Goal: Task Accomplishment & Management: Manage account settings

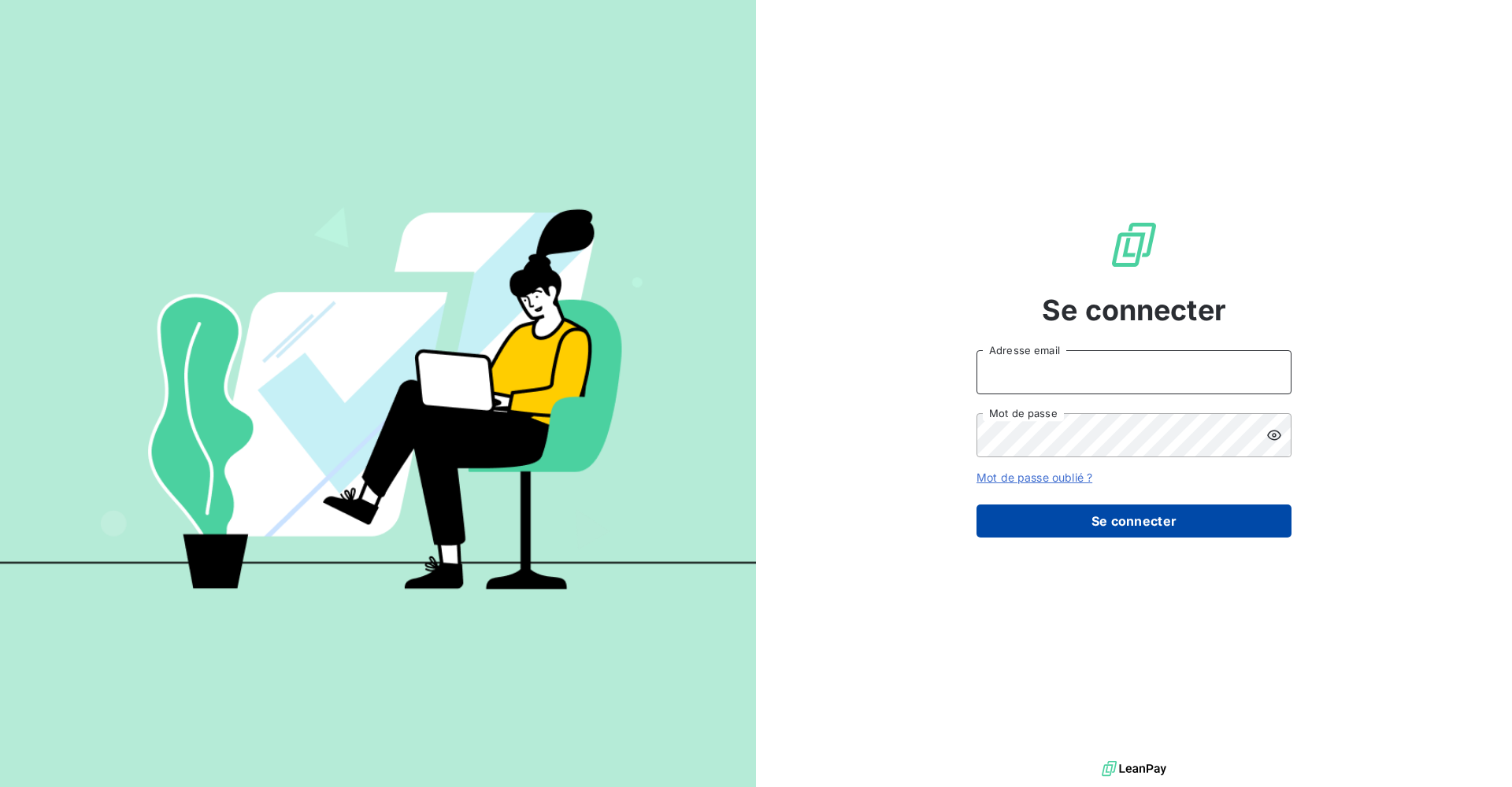
type input "[PERSON_NAME][EMAIL_ADDRESS][DOMAIN_NAME]"
click at [1111, 525] on button "Se connecter" at bounding box center [1133, 521] width 315 height 33
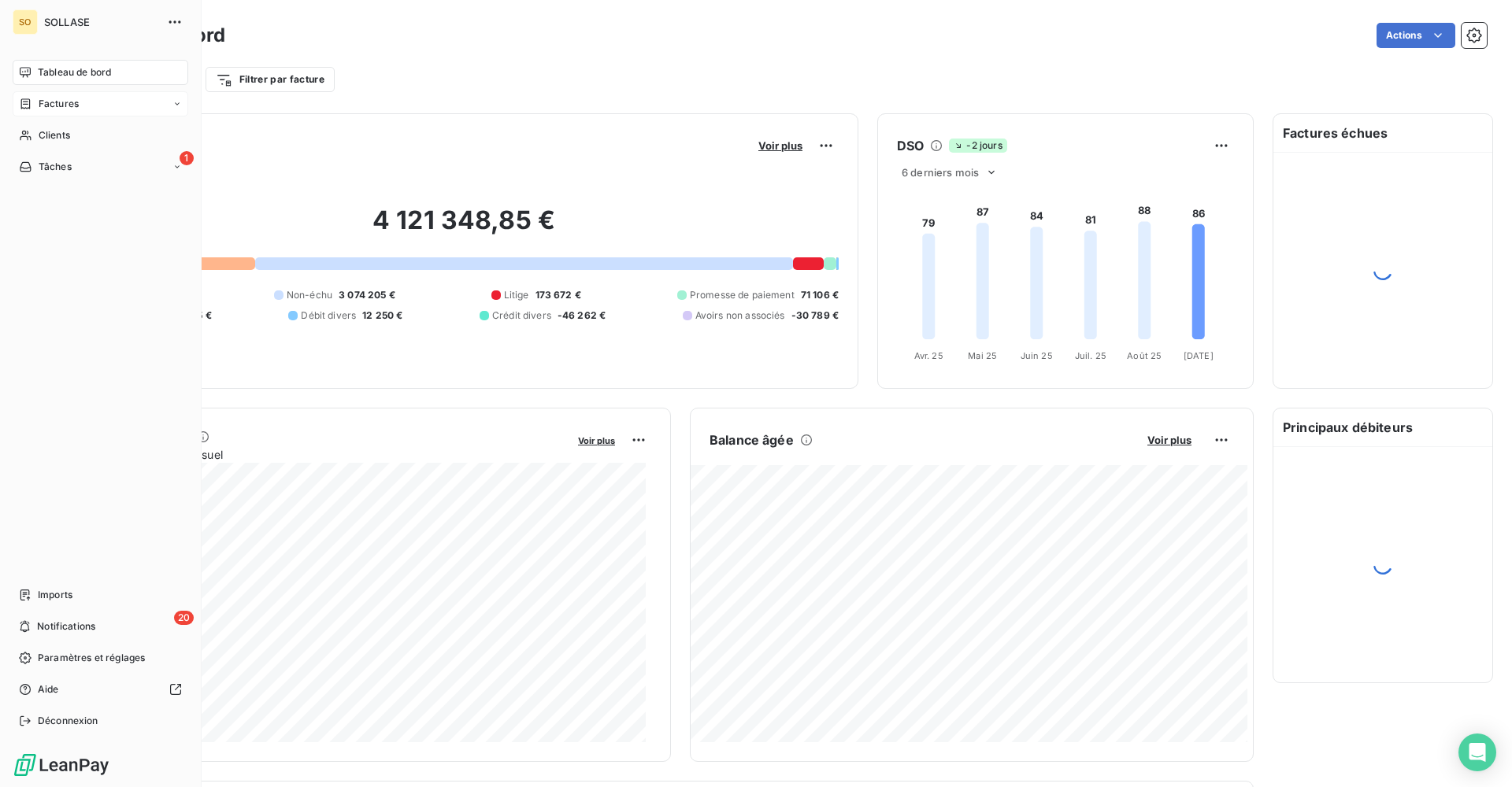
drag, startPoint x: 56, startPoint y: 111, endPoint x: 79, endPoint y: 110, distance: 23.0
click at [56, 110] on div "Factures" at bounding box center [100, 104] width 175 height 25
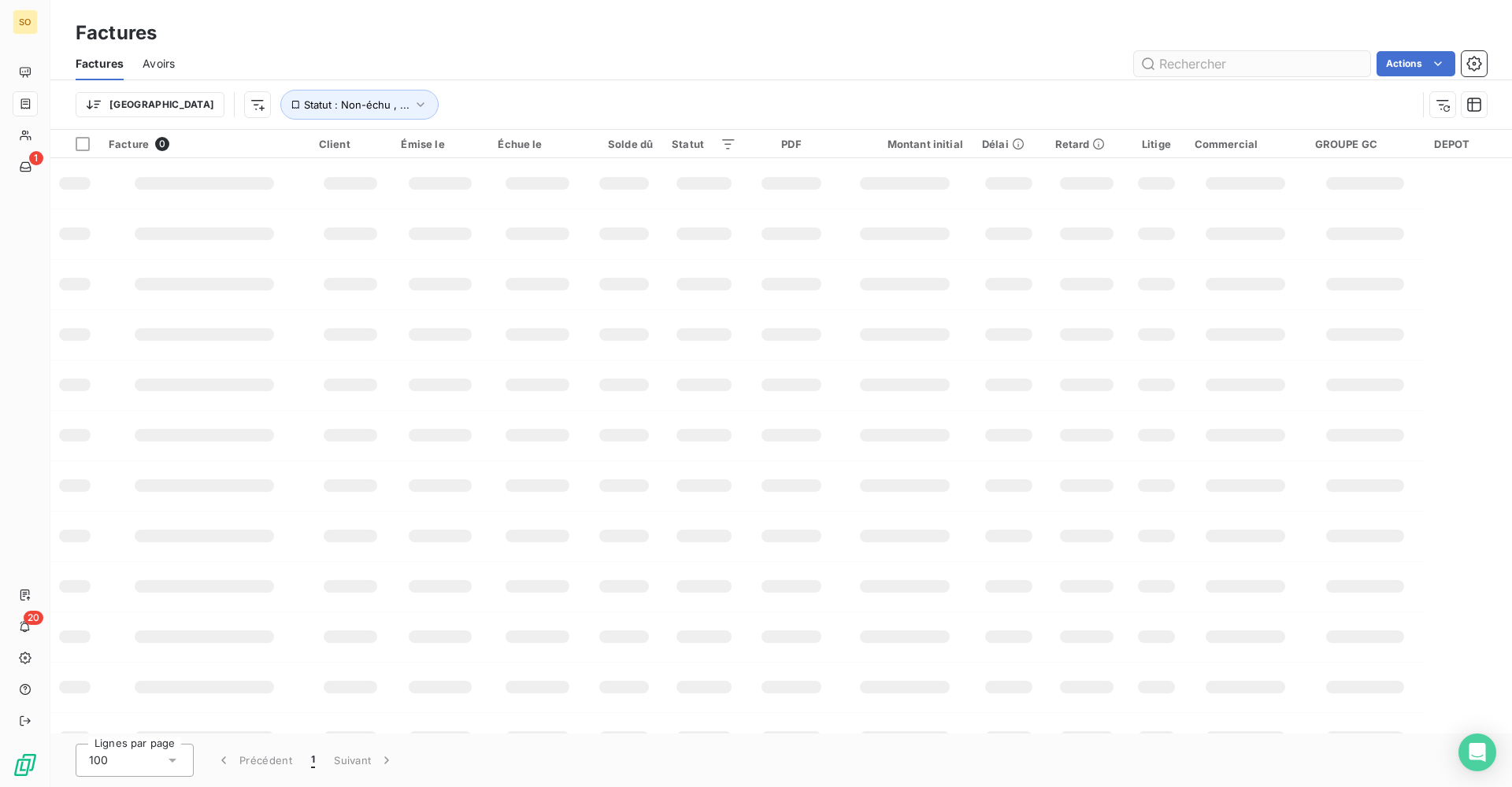
click at [1217, 69] on input "text" at bounding box center [1252, 64] width 237 height 25
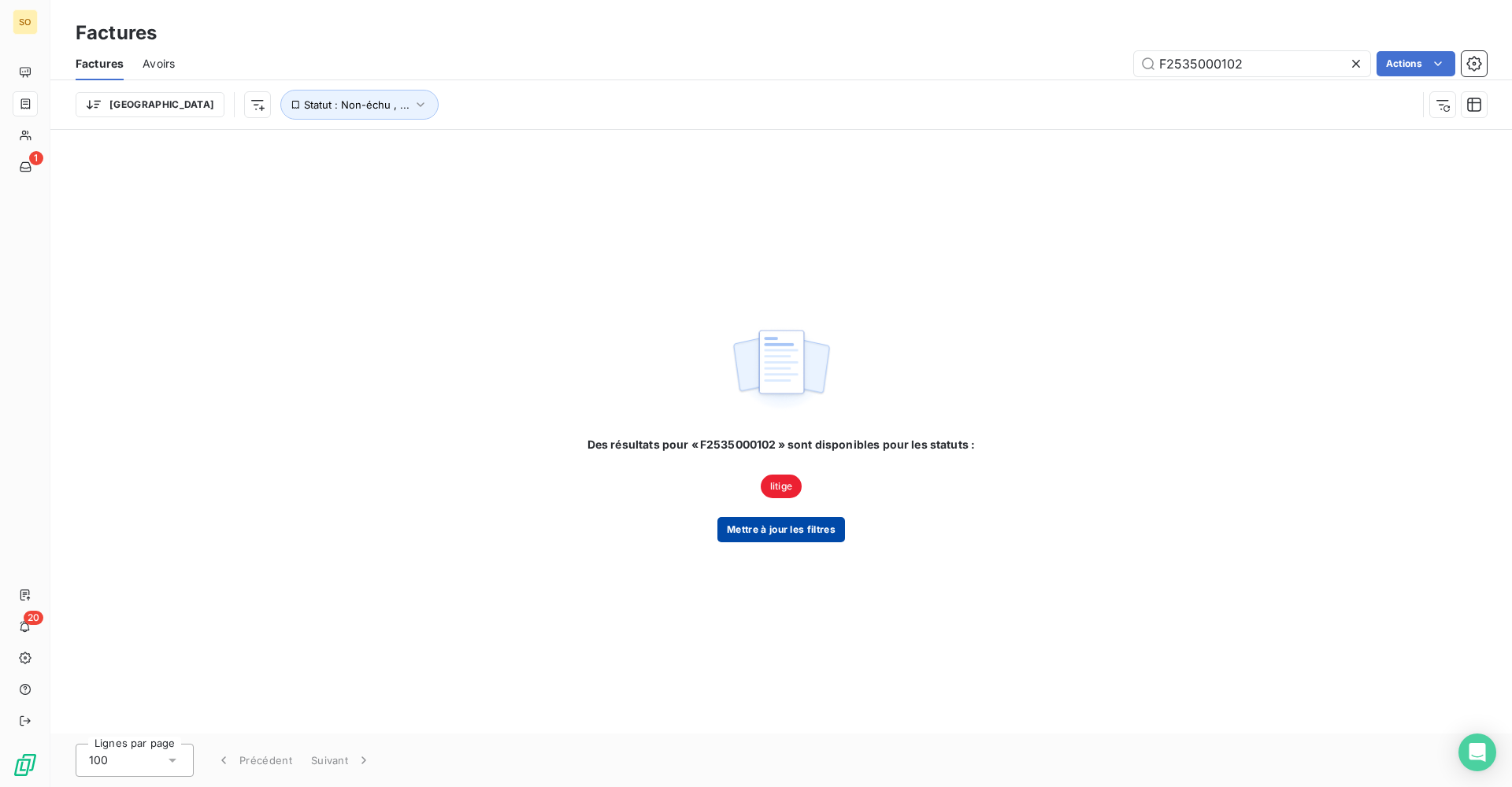
type input "F2535000102"
click at [814, 531] on button "Mettre à jour les filtres" at bounding box center [781, 530] width 127 height 25
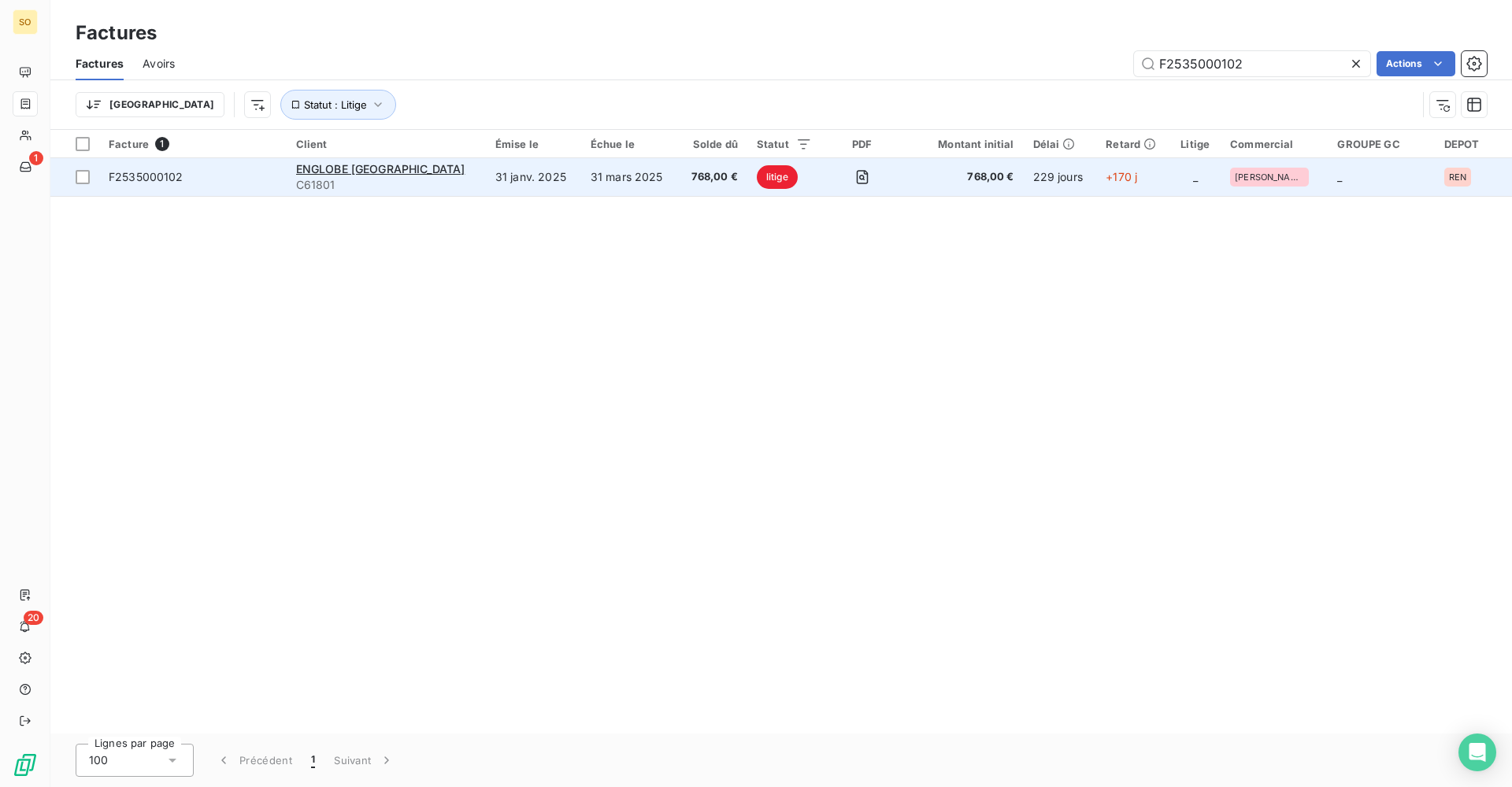
click at [602, 187] on td "31 mars 2025" at bounding box center [629, 176] width 97 height 38
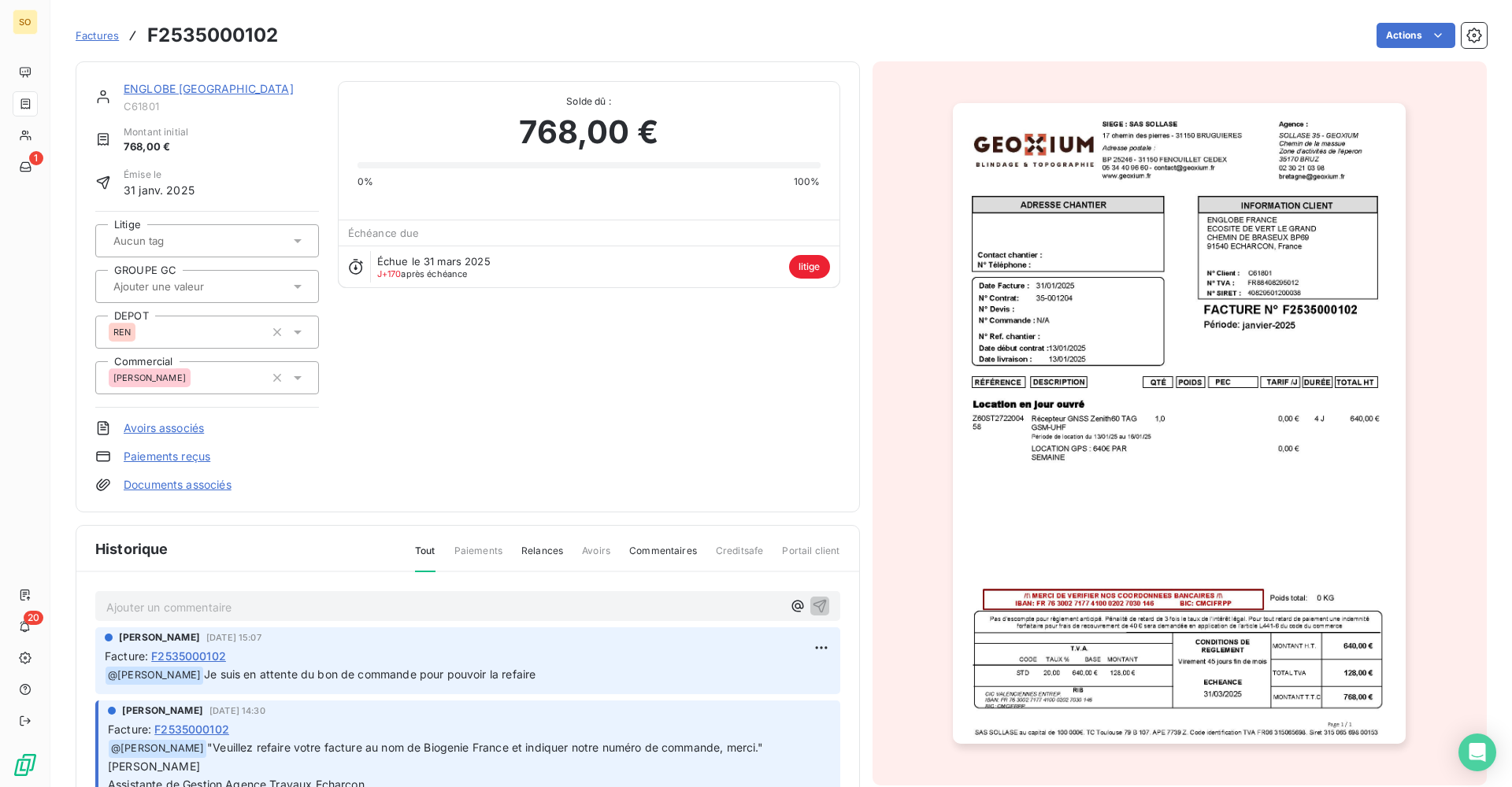
click at [1122, 407] on img "button" at bounding box center [1179, 423] width 453 height 640
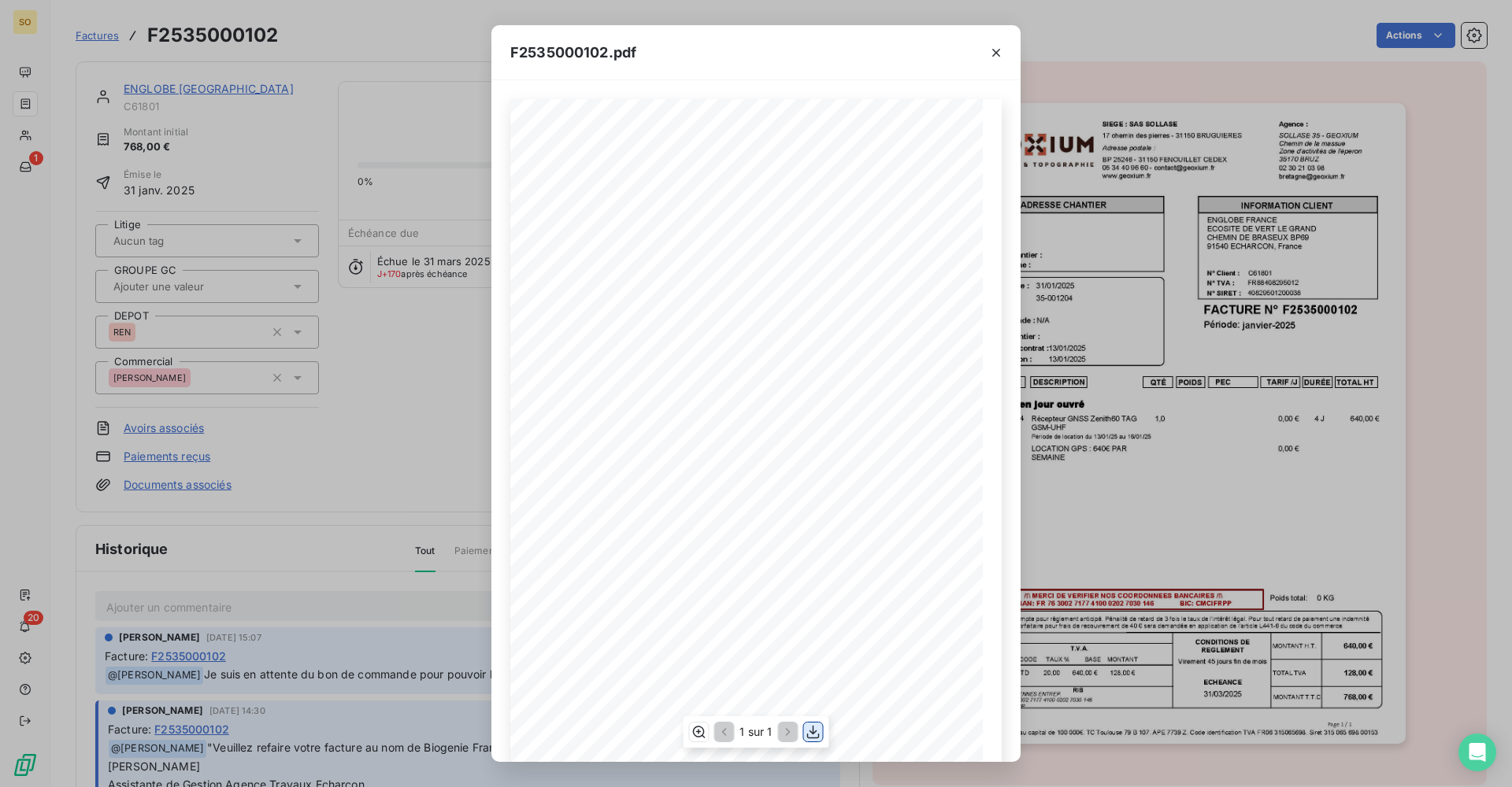
click at [816, 737] on icon "button" at bounding box center [813, 732] width 12 height 13
drag, startPoint x: 1162, startPoint y: 135, endPoint x: 1104, endPoint y: 129, distance: 58.3
click at [1162, 135] on div "F2535000102.pdf QTÉ RÉFÉRENCE TOTAL HT PEC POIDS TARIF /J DURÉE DESCRIPTION Loc…" at bounding box center [756, 394] width 1512 height 787
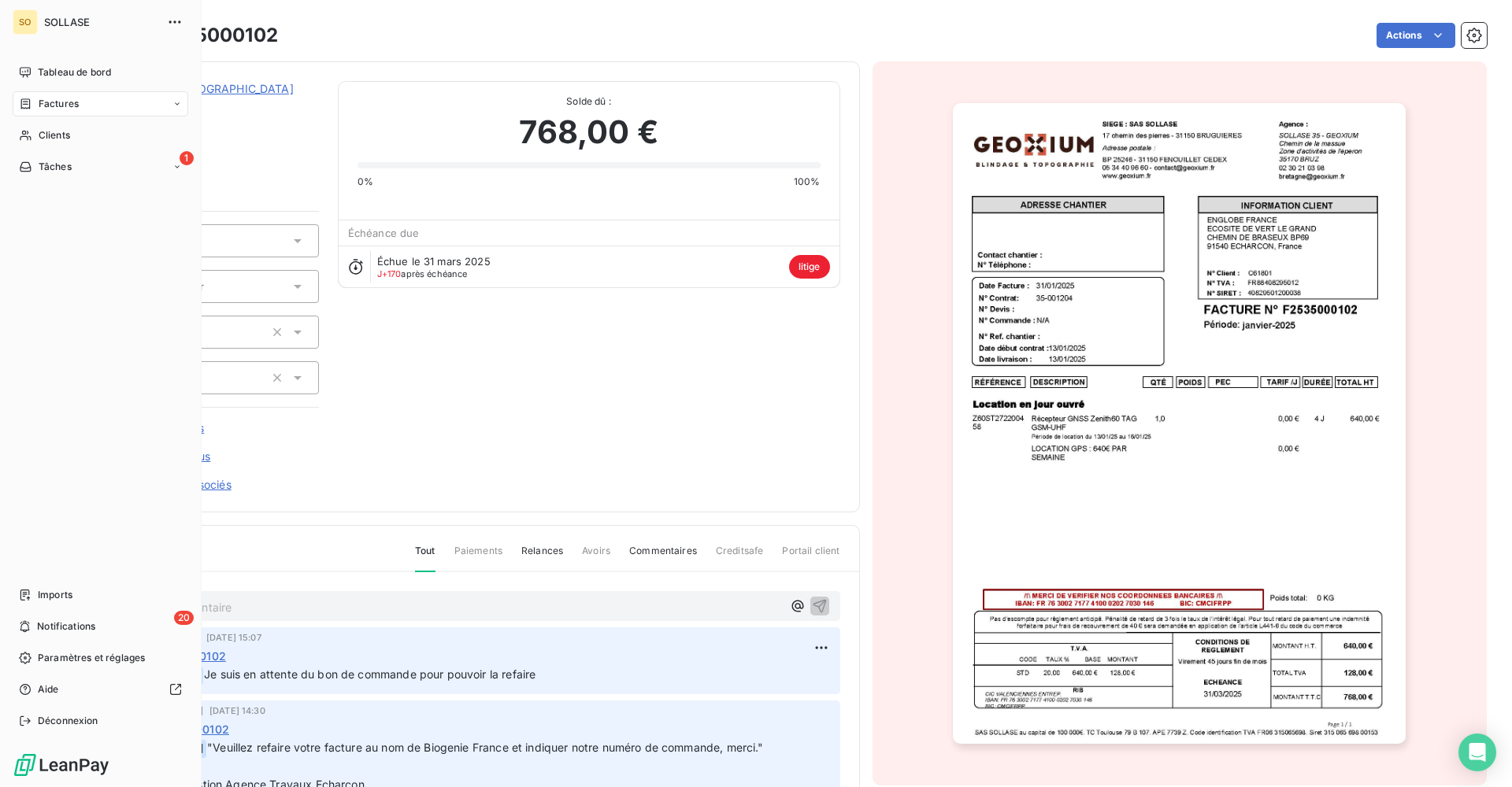
click at [42, 106] on span "Factures" at bounding box center [58, 104] width 40 height 14
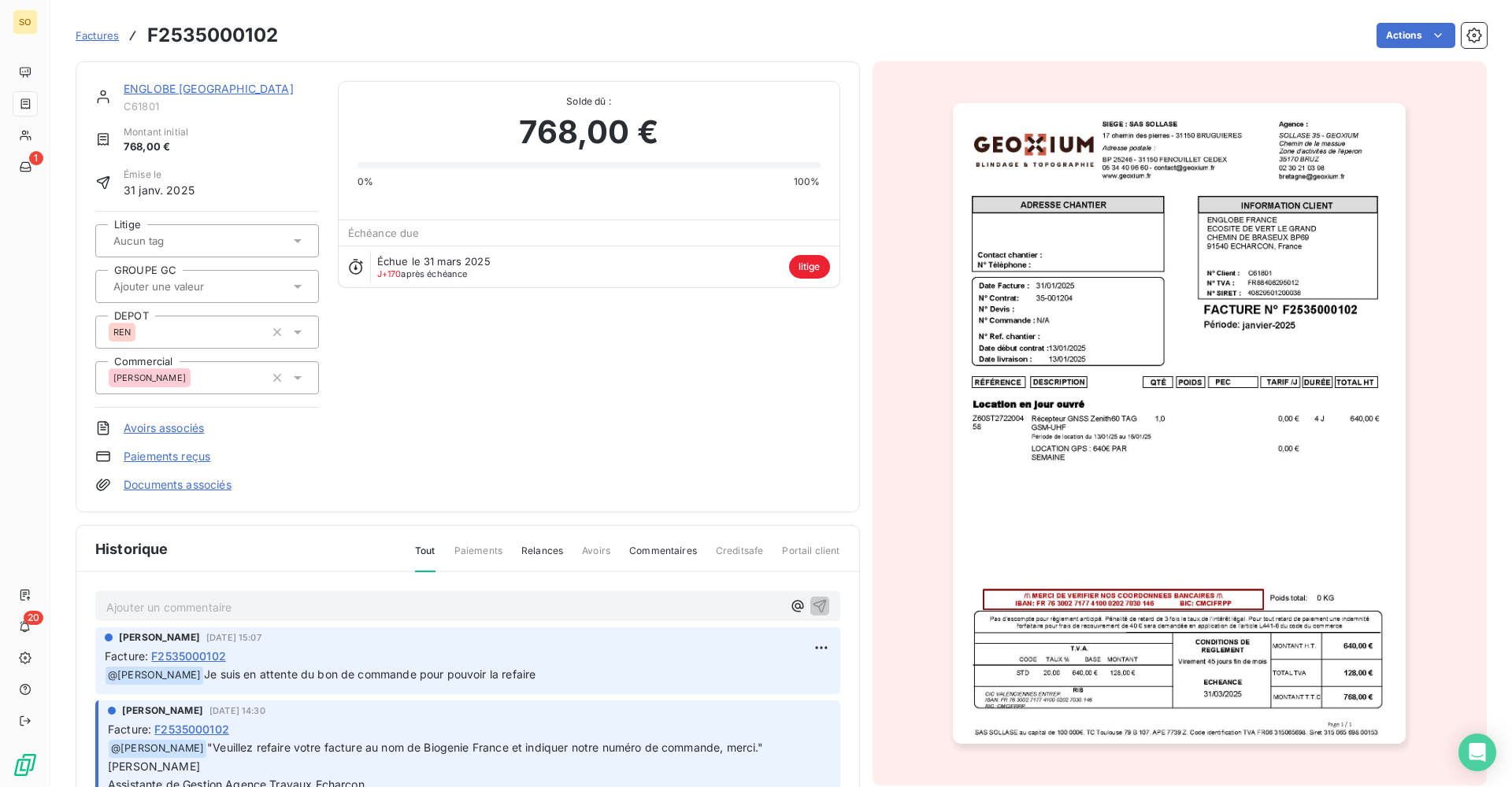
click at [93, 42] on link "Factures" at bounding box center [98, 36] width 44 height 16
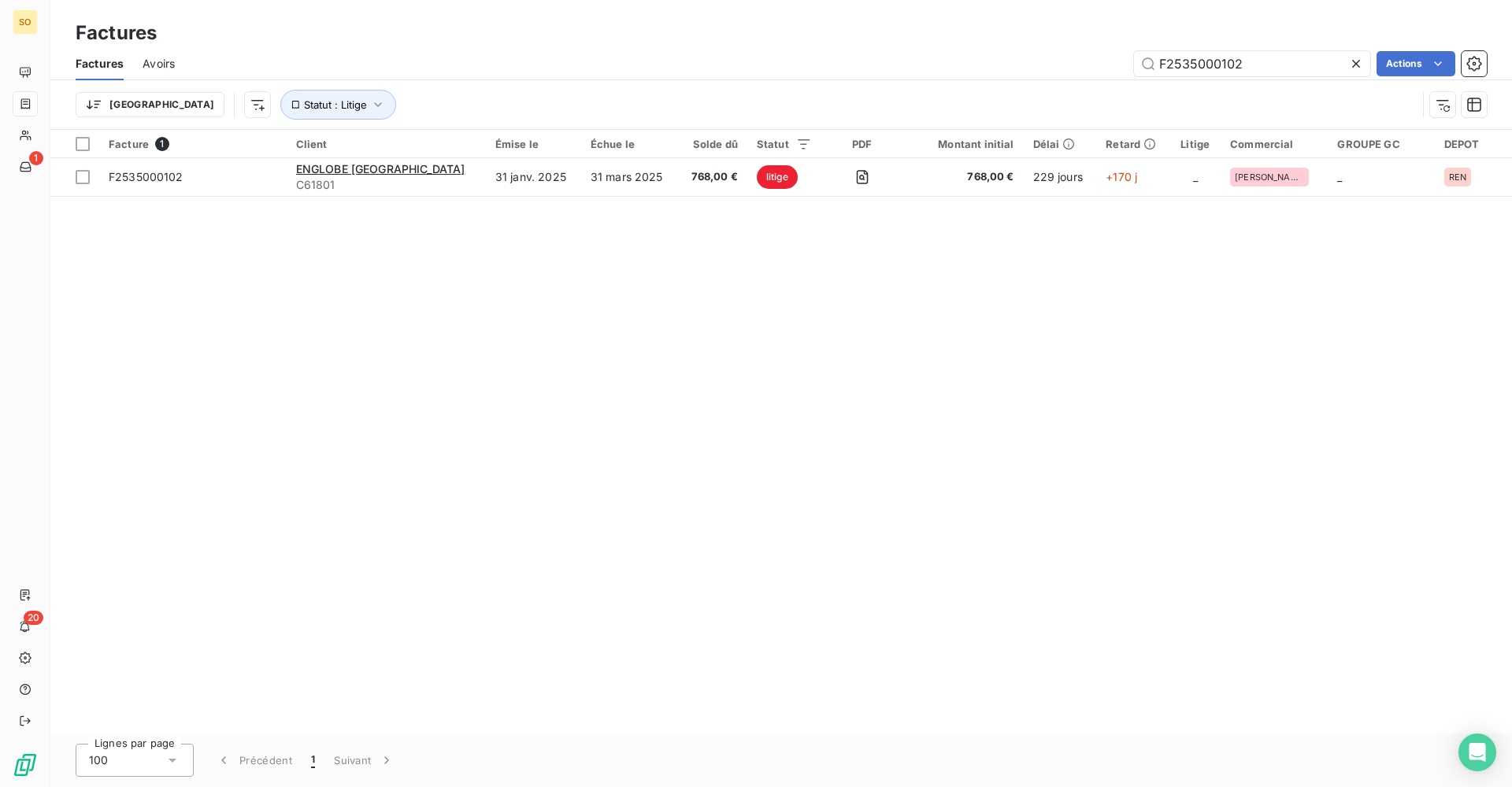
drag, startPoint x: 1288, startPoint y: 64, endPoint x: 1016, endPoint y: 76, distance: 272.3
click at [1016, 76] on div "F2535000102 Actions" at bounding box center [840, 64] width 1293 height 25
type input "F2535000640"
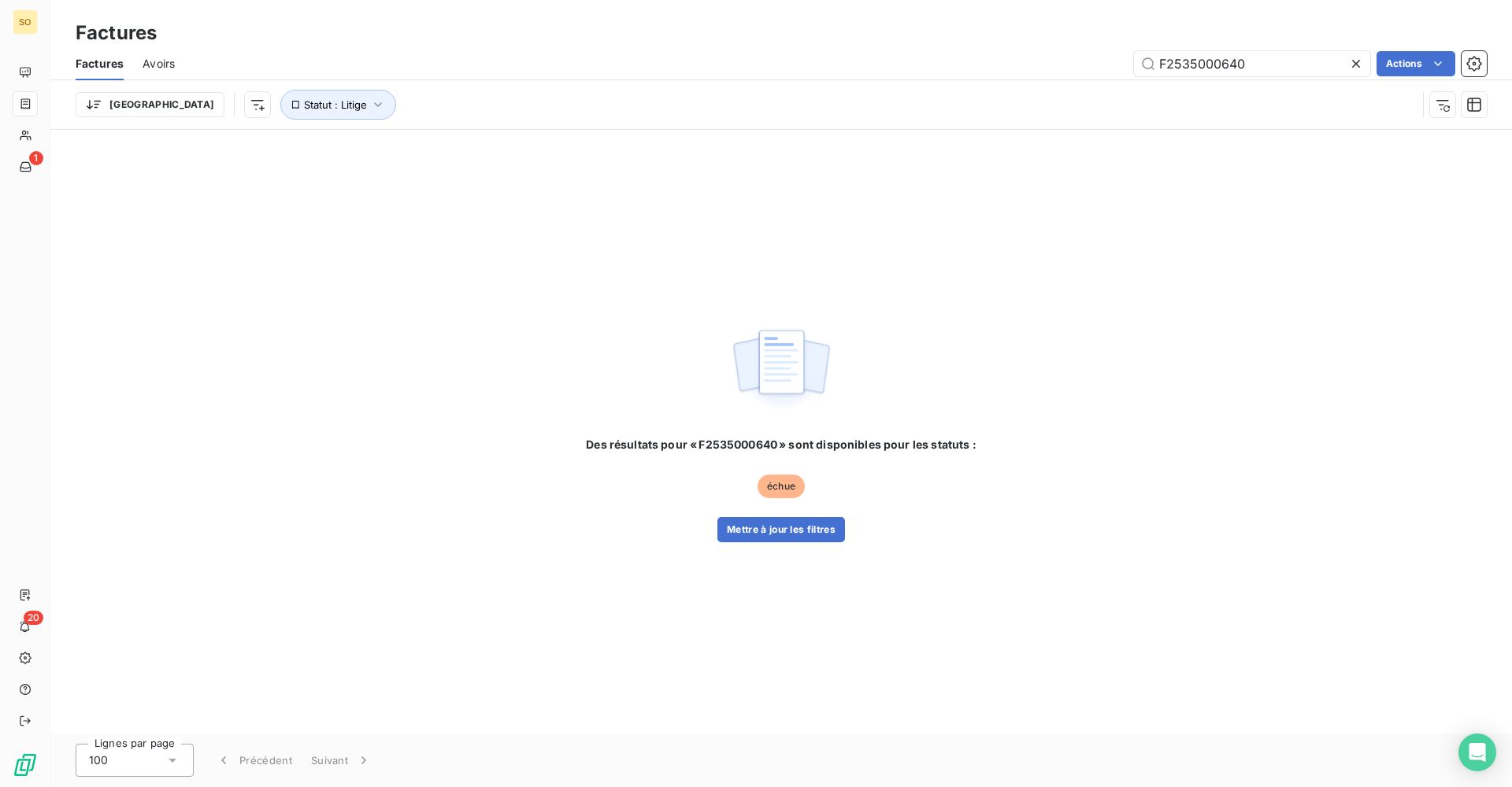
click at [806, 543] on div "Des résultats pour « F2535000640 » sont disponibles pour les statuts : échue Me…" at bounding box center [781, 432] width 1461 height 604
click at [794, 528] on button "Mettre à jour les filtres" at bounding box center [781, 530] width 127 height 25
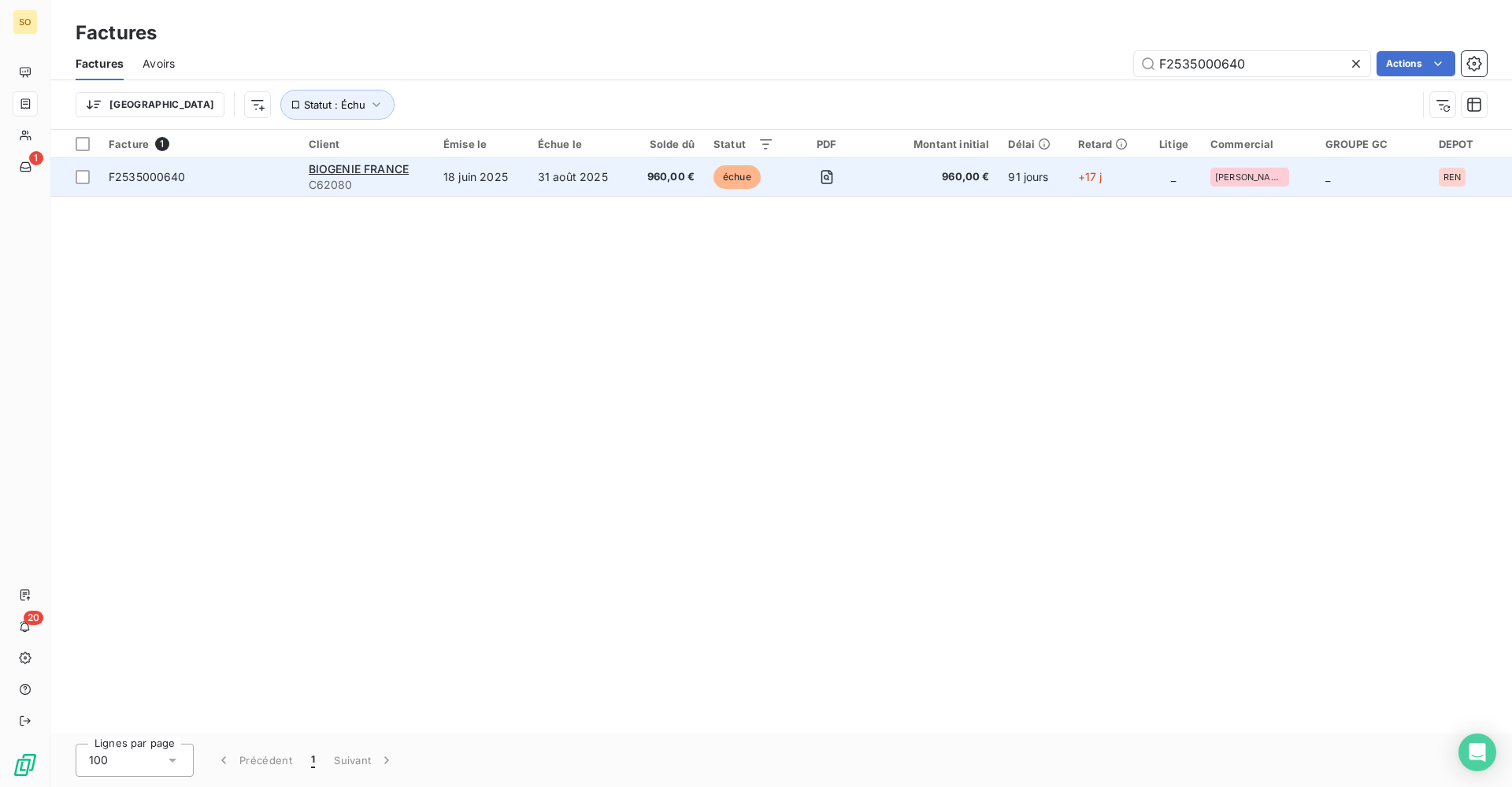
click at [560, 181] on td "31 août 2025" at bounding box center [578, 176] width 100 height 38
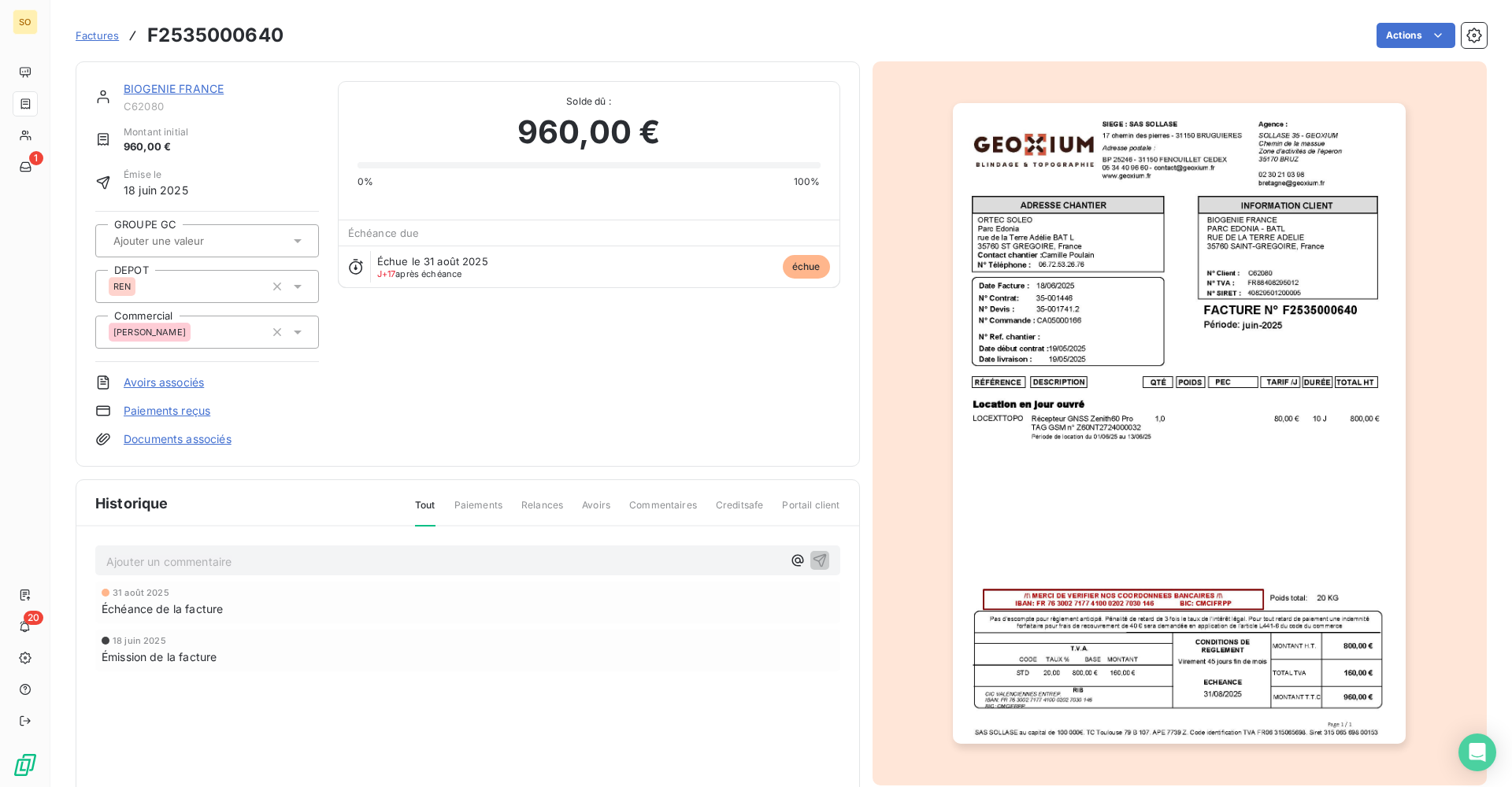
click at [1037, 452] on img "button" at bounding box center [1179, 423] width 453 height 640
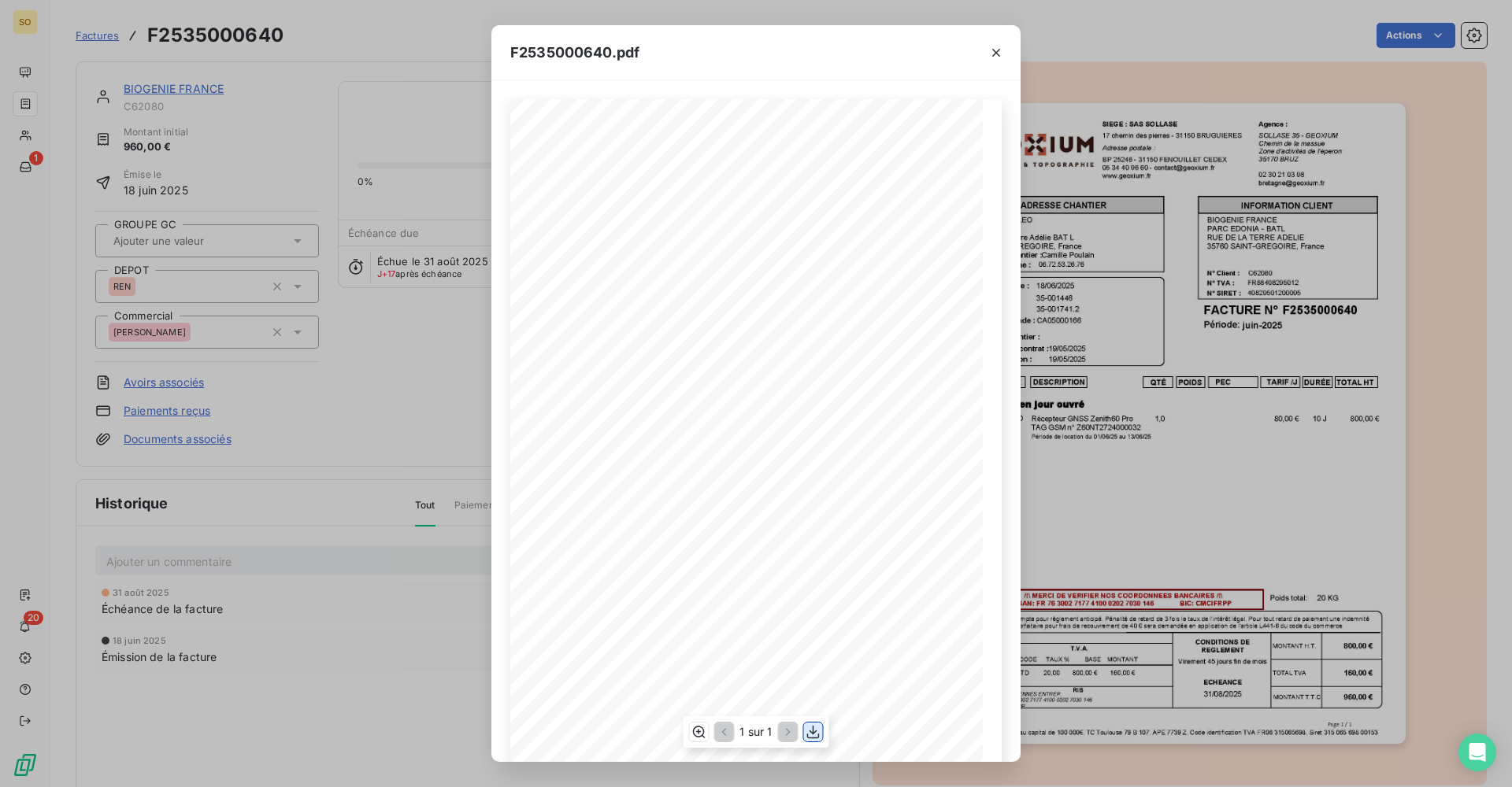
click at [813, 731] on icon "button" at bounding box center [813, 732] width 12 height 13
click at [0, 113] on div "F2535000640.pdf QTÉ RÉFÉRENCE TOTAL HT PEC POIDS TARIF /J DURÉE DESCRIPTION Loc…" at bounding box center [756, 394] width 1512 height 787
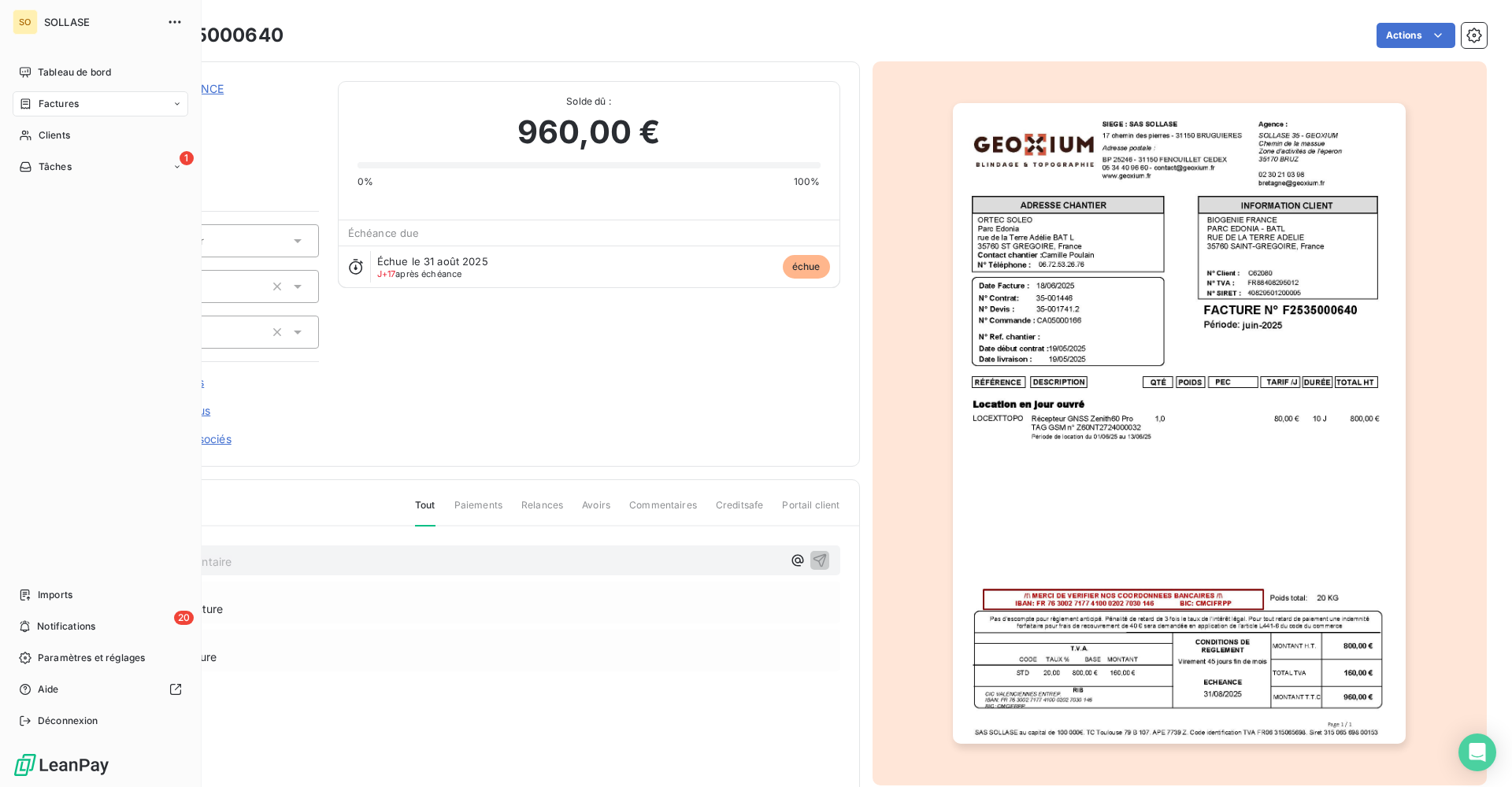
click at [237, 43] on h3 "F2535000640" at bounding box center [216, 35] width 136 height 28
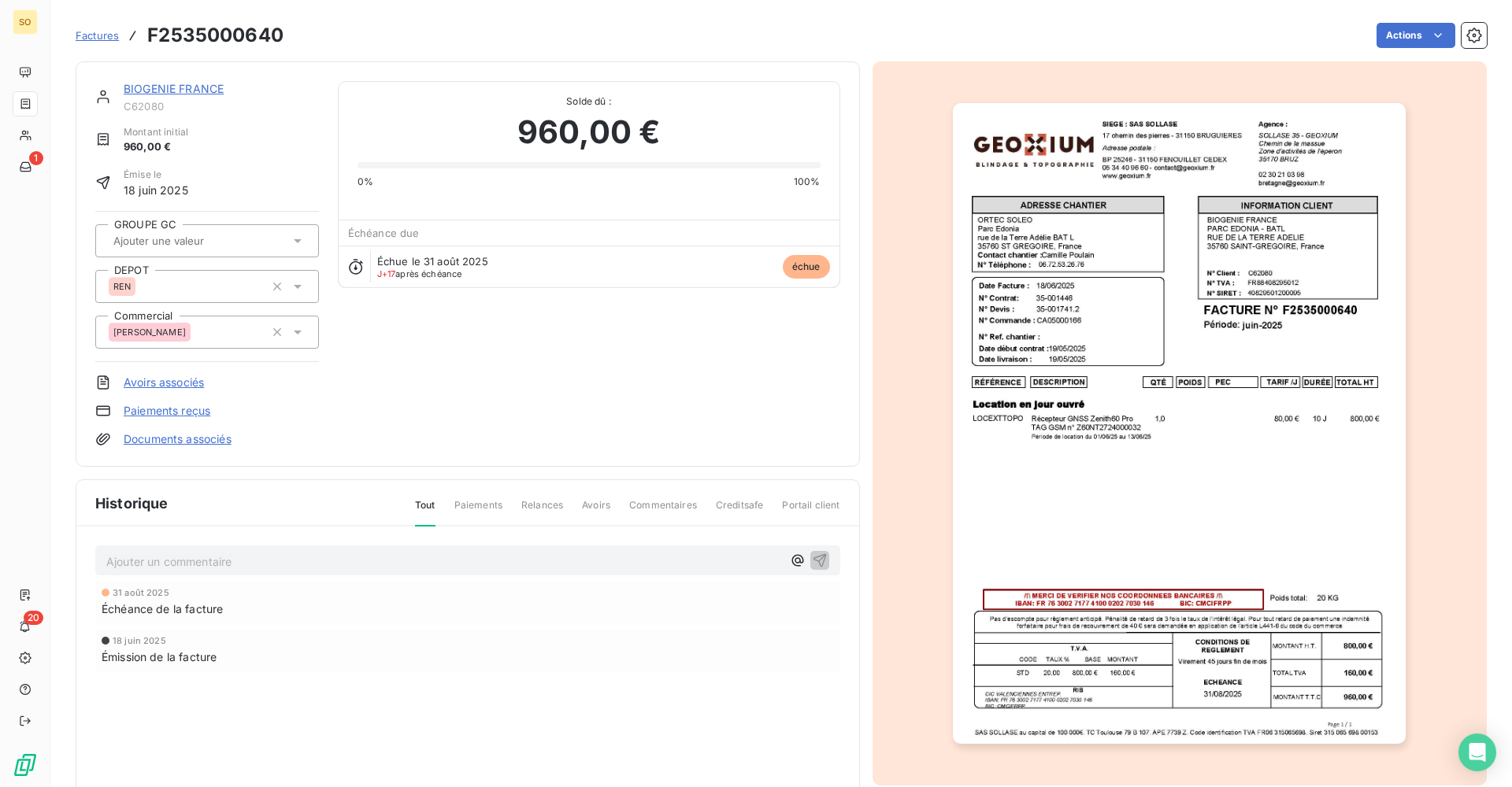
click at [107, 32] on span "Factures" at bounding box center [98, 35] width 44 height 12
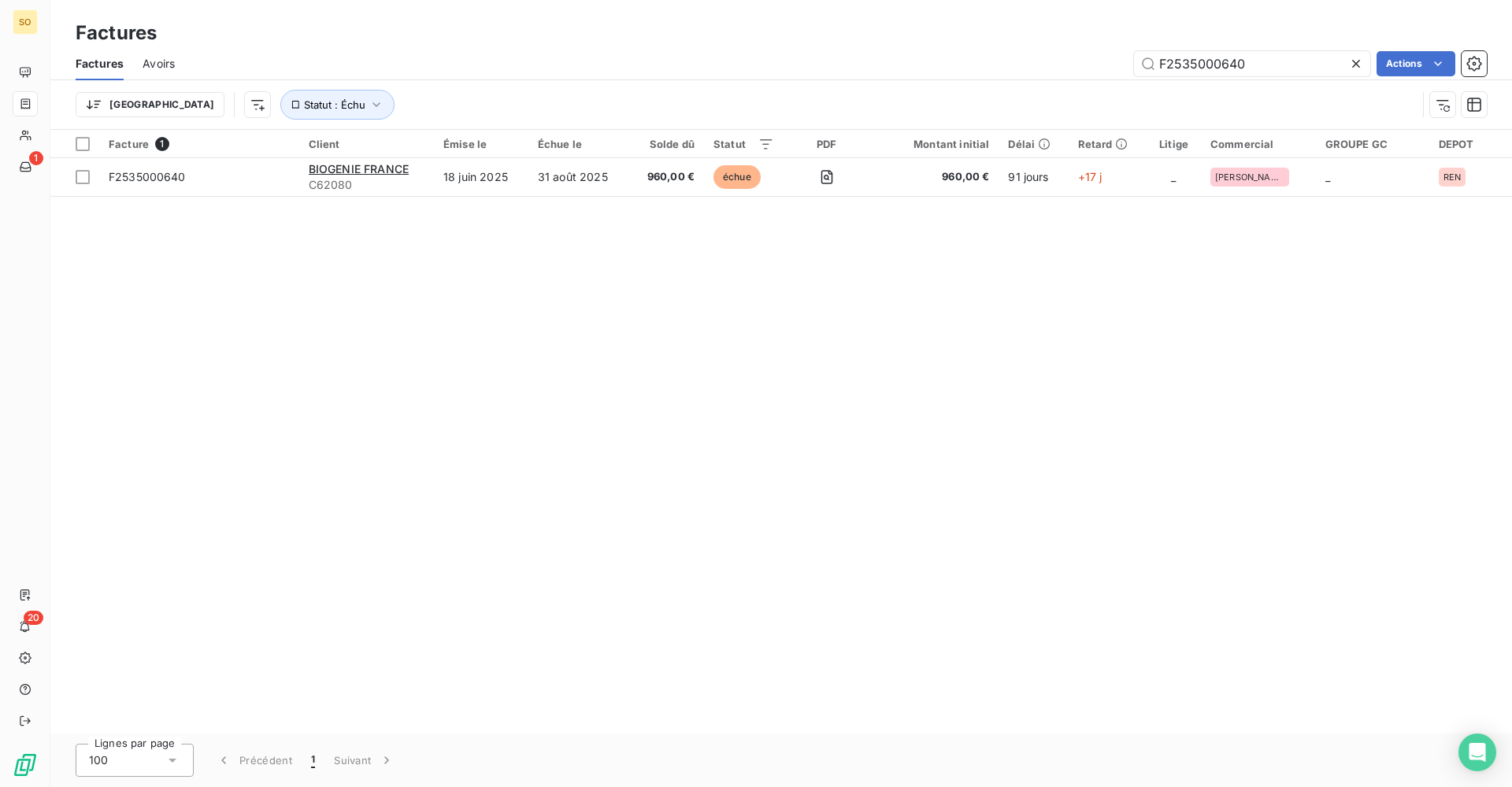
drag, startPoint x: 1172, startPoint y: 67, endPoint x: 1131, endPoint y: 68, distance: 41.0
click at [1131, 68] on div "F2535000640 Actions" at bounding box center [840, 64] width 1293 height 25
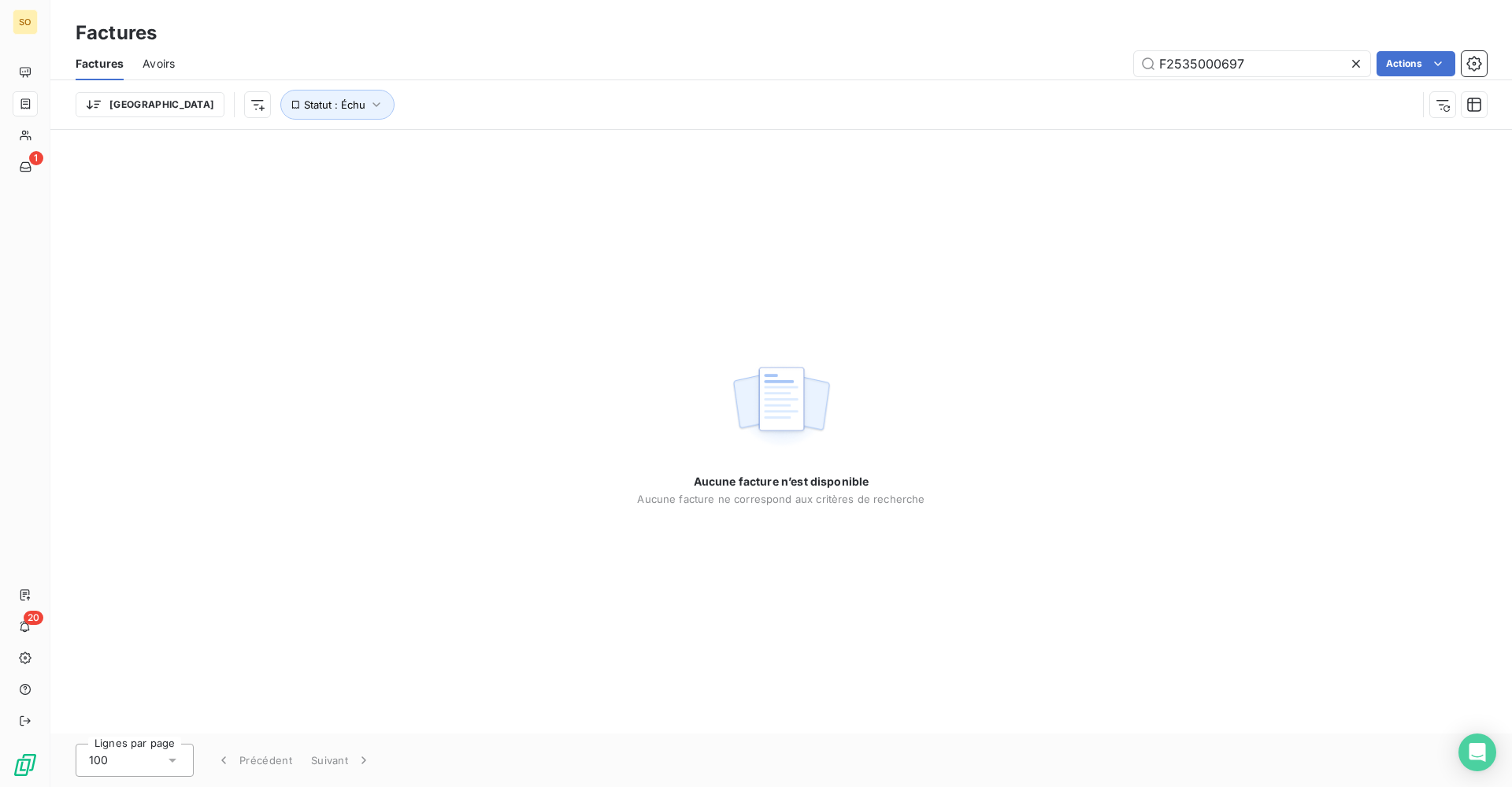
type input "F2535000697"
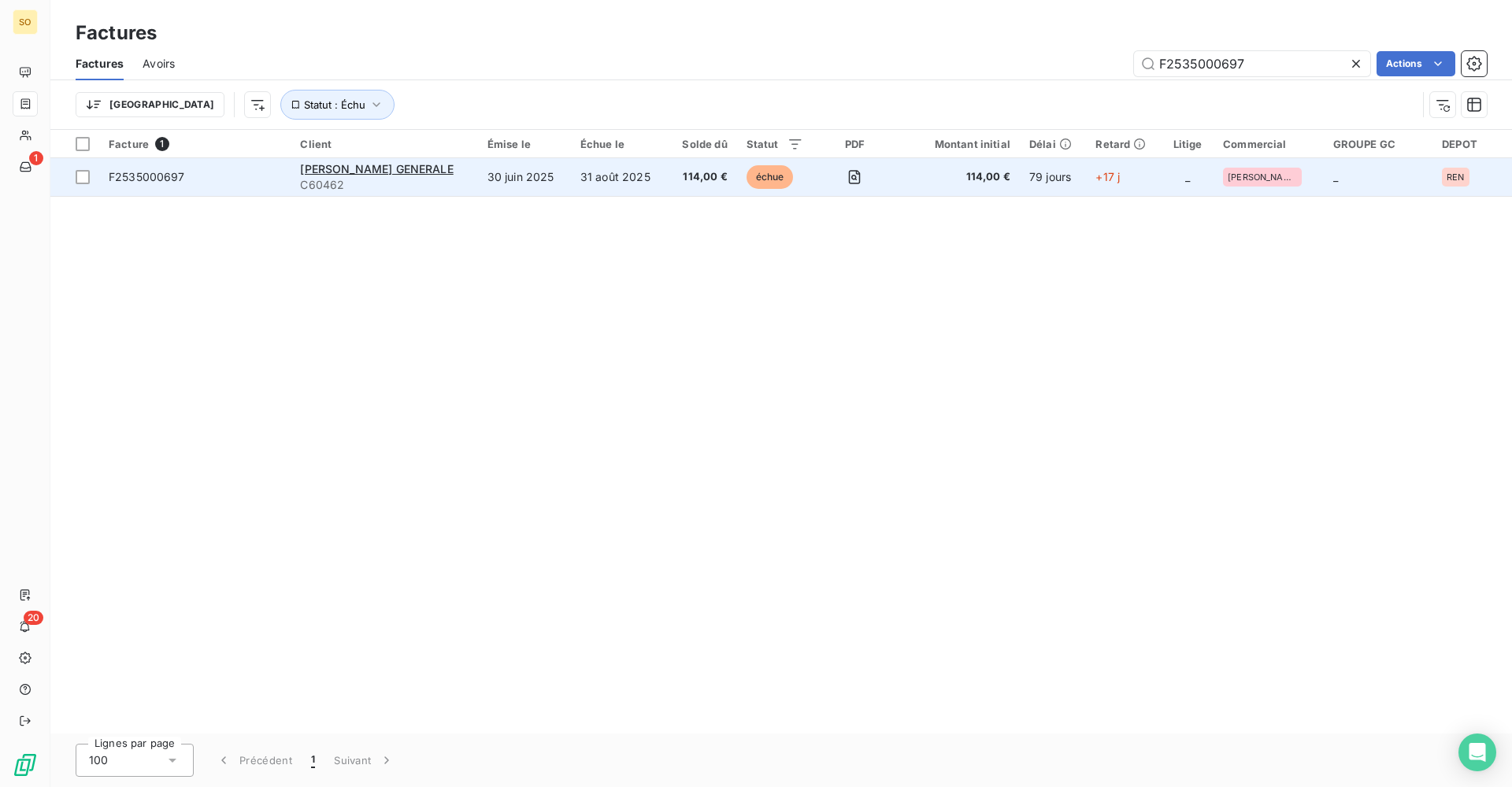
click at [611, 185] on td "31 août 2025" at bounding box center [619, 176] width 97 height 38
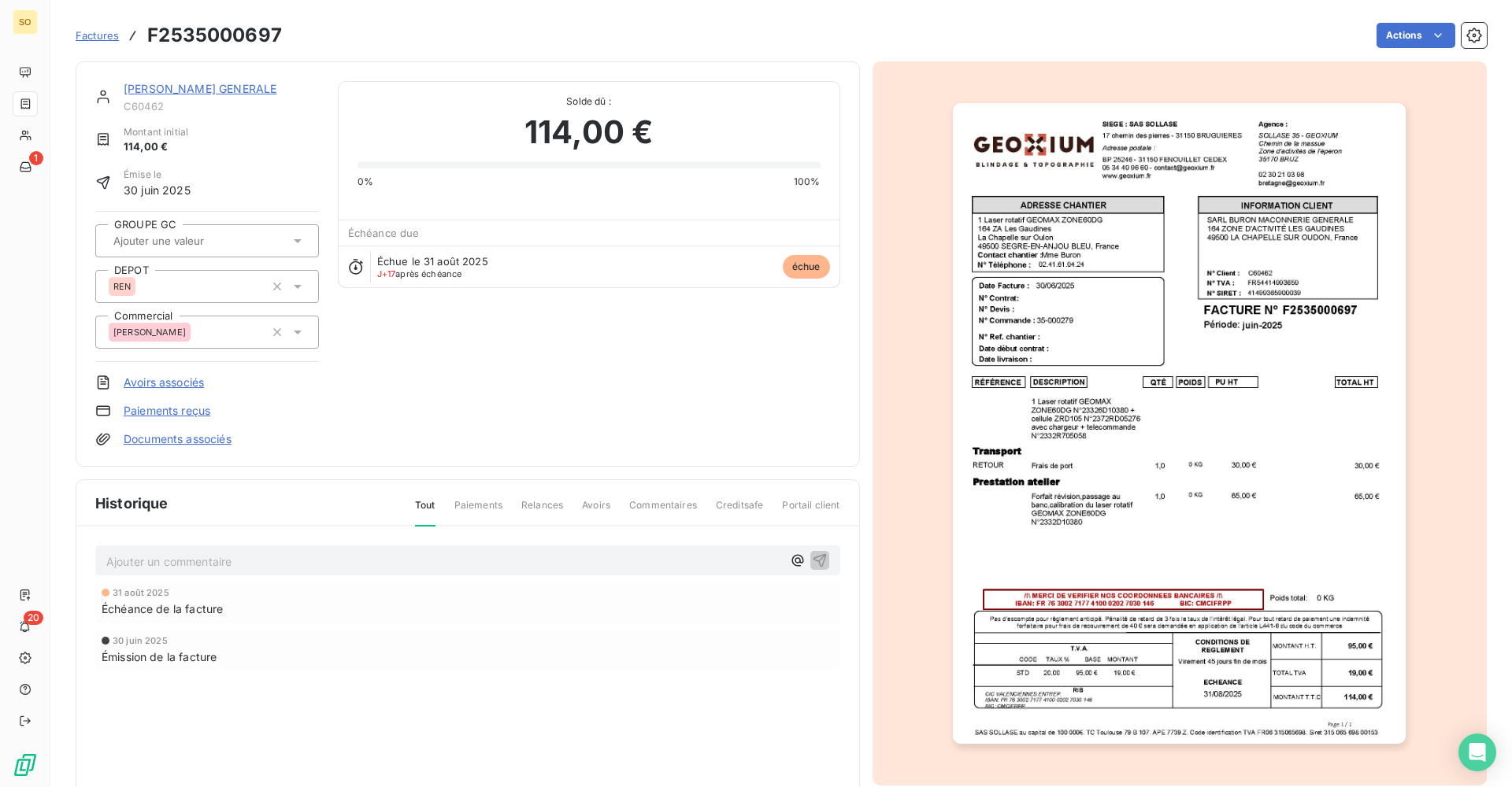
click at [1197, 447] on img "button" at bounding box center [1179, 423] width 453 height 640
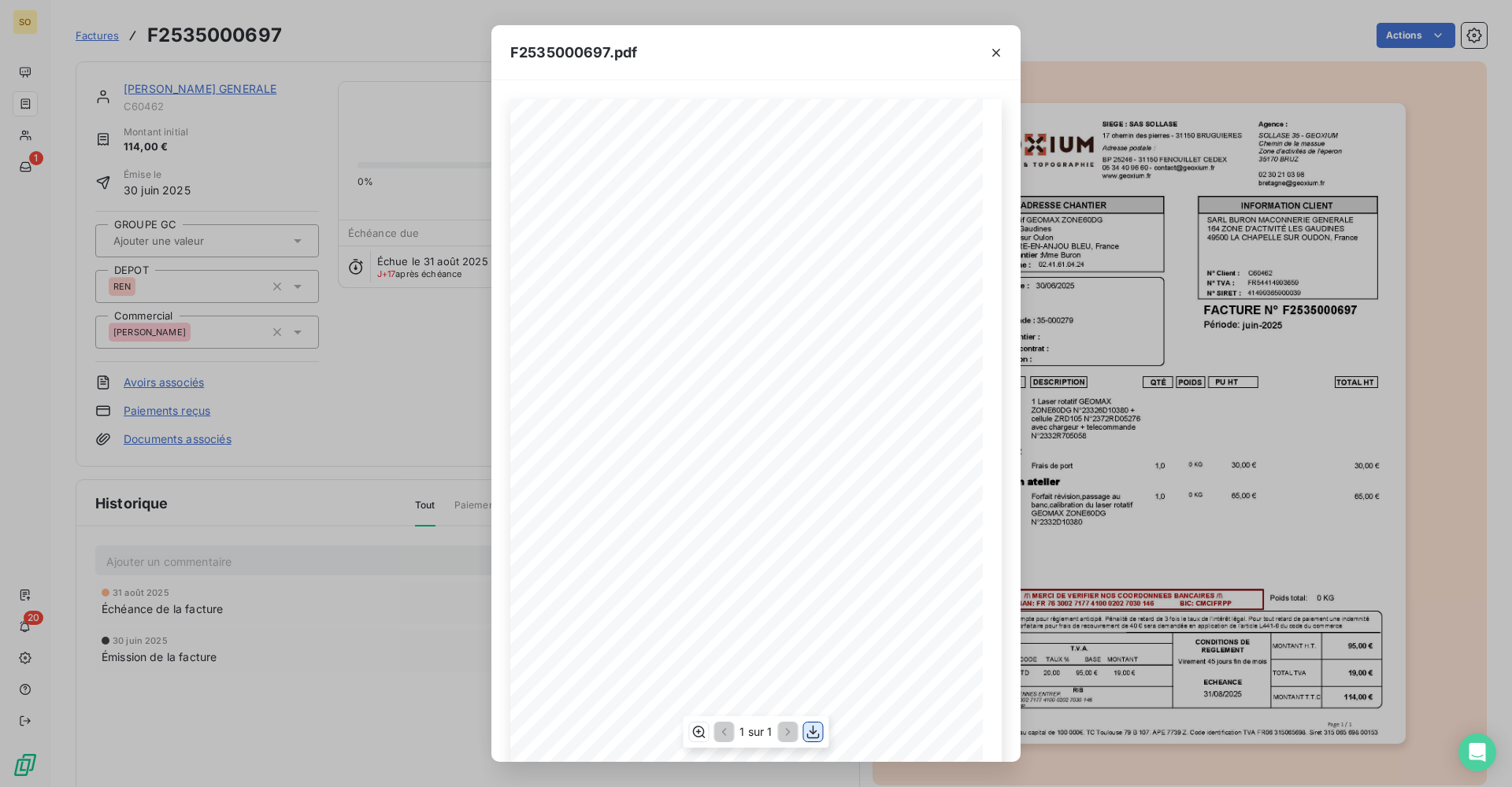
drag, startPoint x: 810, startPoint y: 734, endPoint x: 820, endPoint y: 734, distance: 10.0
click at [811, 734] on icon "button" at bounding box center [814, 732] width 16 height 16
drag, startPoint x: 1001, startPoint y: 51, endPoint x: 1030, endPoint y: 49, distance: 29.1
click at [1001, 51] on icon "button" at bounding box center [996, 52] width 16 height 16
